Goal: Task Accomplishment & Management: Manage account settings

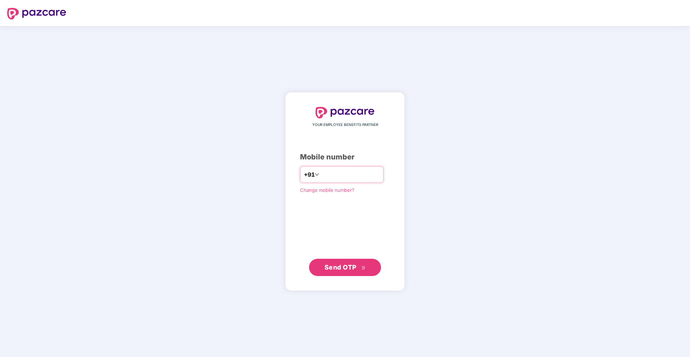
type input "**********"
click at [345, 266] on span "Send OTP" at bounding box center [340, 267] width 32 height 8
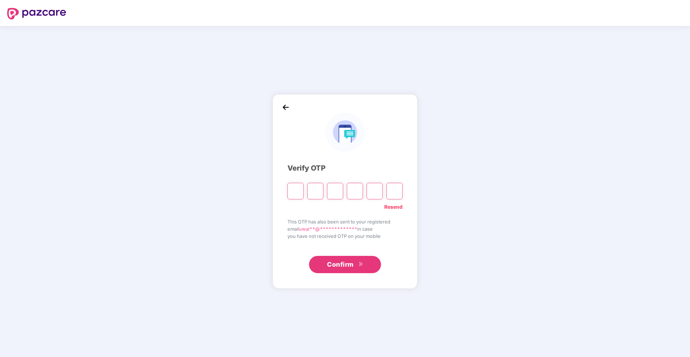
type input "*"
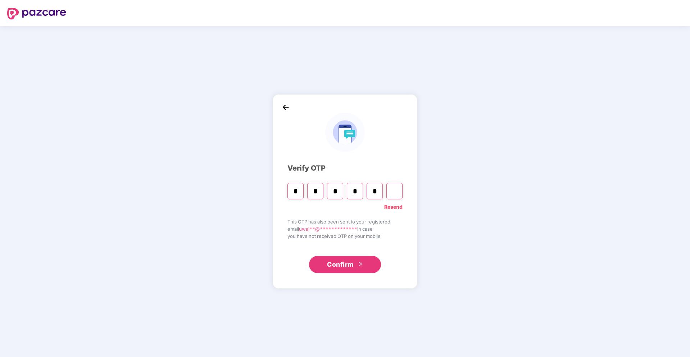
type input "*"
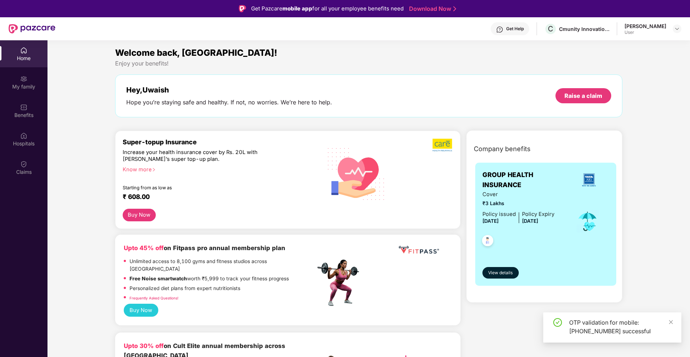
click at [670, 33] on div "[PERSON_NAME] User" at bounding box center [652, 29] width 57 height 13
click at [676, 30] on img at bounding box center [677, 29] width 6 height 6
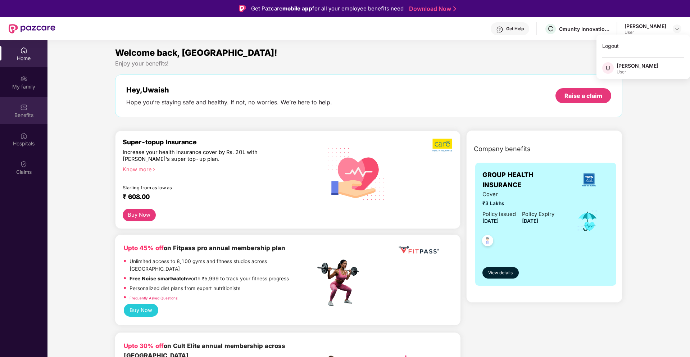
click at [20, 122] on div "Benefits" at bounding box center [23, 110] width 47 height 27
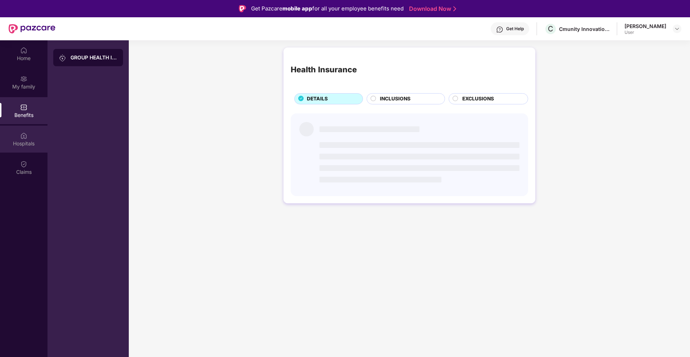
click at [21, 140] on div "Hospitals" at bounding box center [23, 143] width 47 height 7
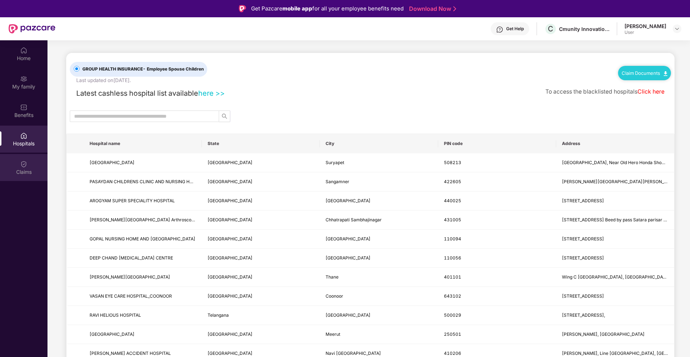
click at [22, 164] on img at bounding box center [23, 163] width 7 height 7
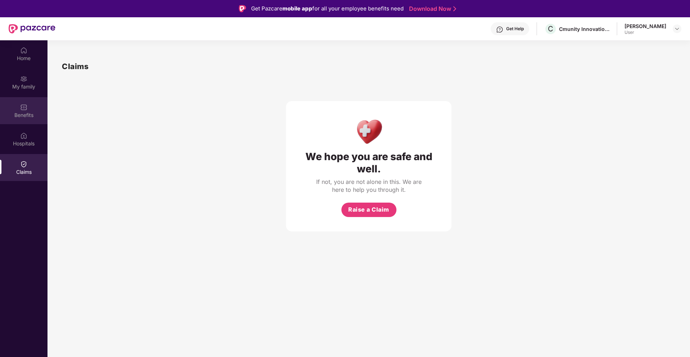
click at [27, 110] on img at bounding box center [23, 107] width 7 height 7
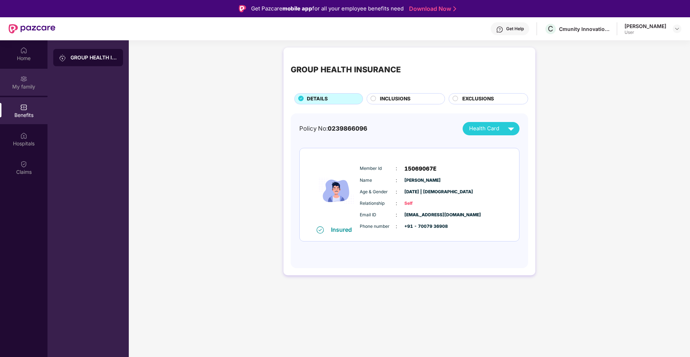
click at [26, 84] on div "My family" at bounding box center [23, 86] width 47 height 7
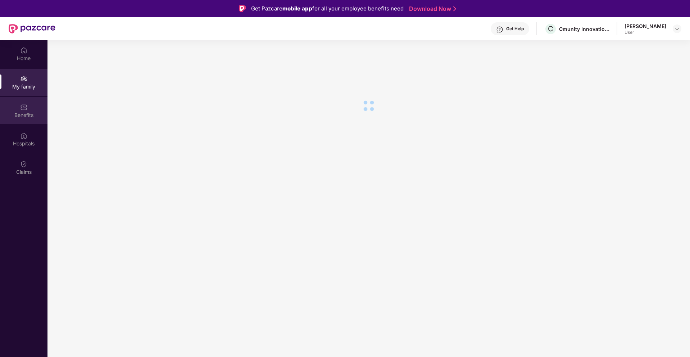
click at [22, 119] on div "Benefits" at bounding box center [23, 110] width 47 height 27
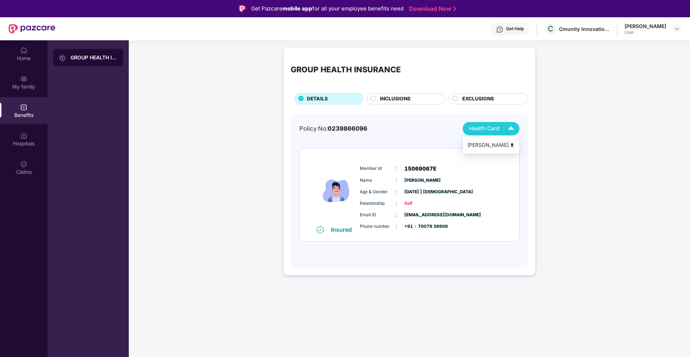
click at [497, 132] on span "Health Card" at bounding box center [484, 128] width 30 height 8
click at [510, 142] on img at bounding box center [511, 144] width 5 height 5
